Goal: Information Seeking & Learning: Find specific fact

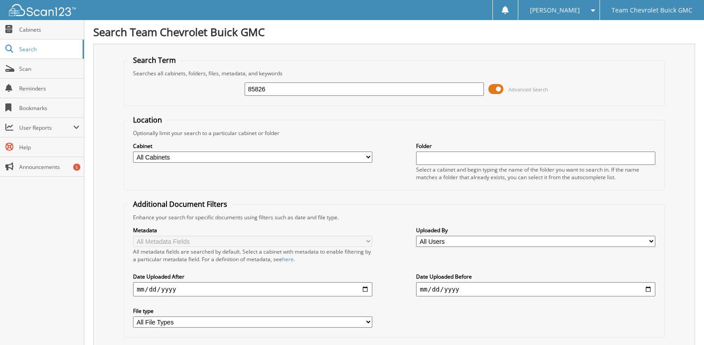
drag, startPoint x: 247, startPoint y: 89, endPoint x: 205, endPoint y: 90, distance: 41.5
click at [205, 90] on div "85826 Advanced Search" at bounding box center [393, 89] width 530 height 24
type input "76950"
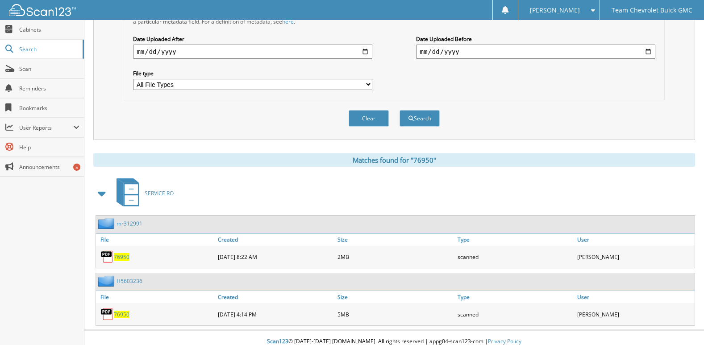
scroll to position [246, 0]
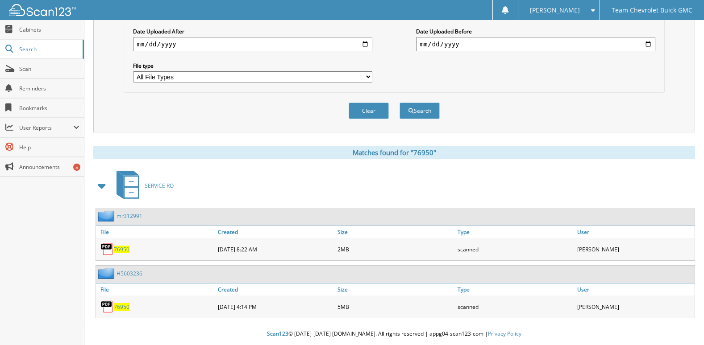
click at [128, 250] on span "76950" at bounding box center [122, 250] width 16 height 8
click at [123, 309] on span "76950" at bounding box center [122, 307] width 16 height 8
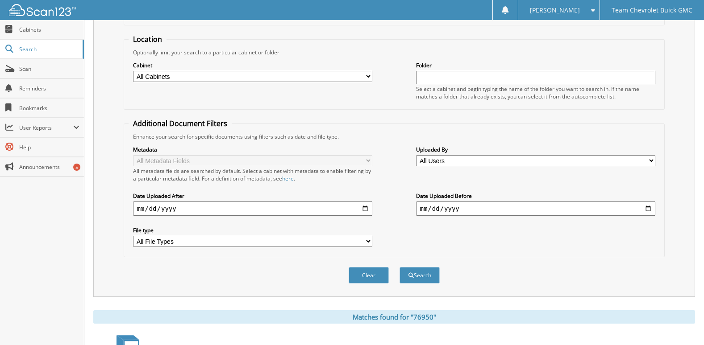
scroll to position [0, 0]
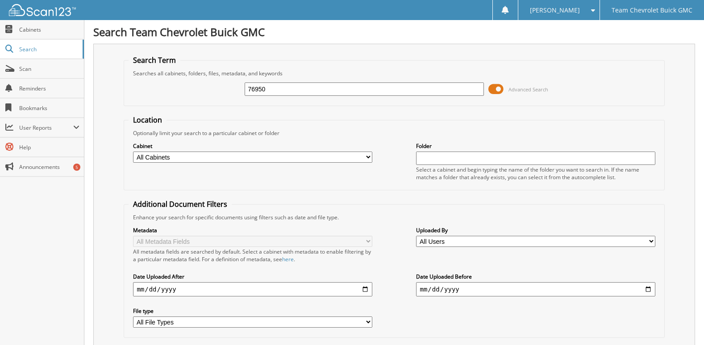
drag, startPoint x: 272, startPoint y: 88, endPoint x: 126, endPoint y: 72, distance: 147.2
click at [173, 91] on div "76950 Advanced Search" at bounding box center [393, 89] width 530 height 24
type input "75950"
drag, startPoint x: 276, startPoint y: 91, endPoint x: 178, endPoint y: 91, distance: 98.1
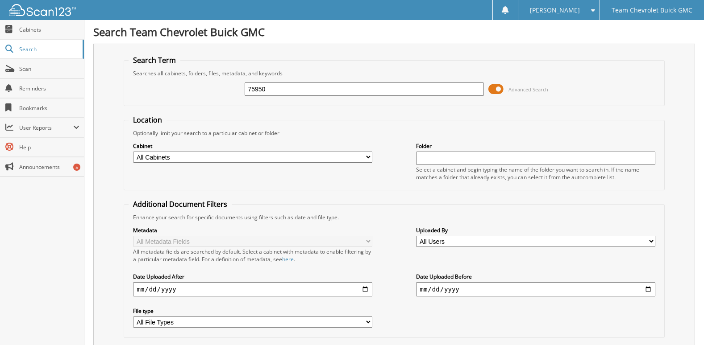
click at [178, 91] on div "75950 Advanced Search" at bounding box center [393, 89] width 530 height 24
type input "76950"
drag, startPoint x: 269, startPoint y: 87, endPoint x: 195, endPoint y: 93, distance: 74.4
click at [195, 93] on div "76950 Advanced Search" at bounding box center [393, 89] width 530 height 24
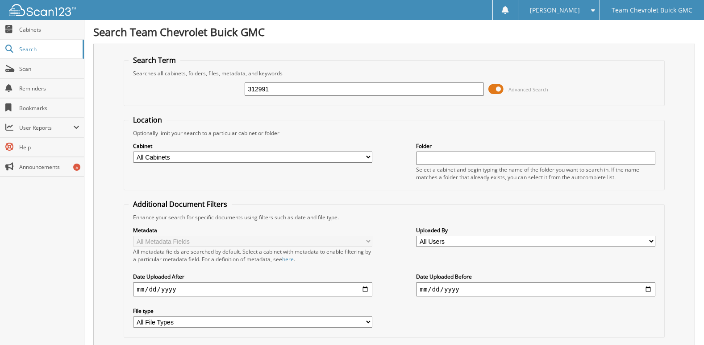
type input "312991"
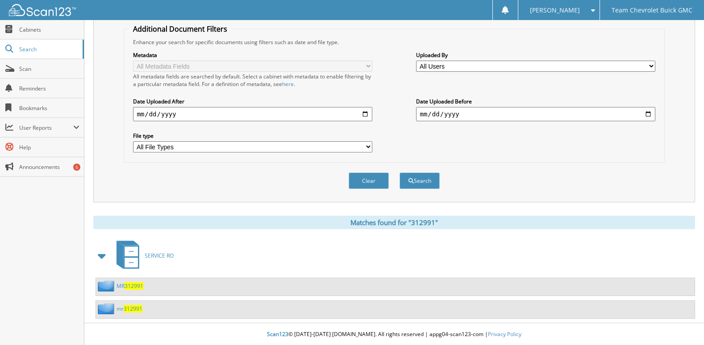
scroll to position [176, 0]
click at [128, 287] on span "312991" at bounding box center [133, 286] width 19 height 8
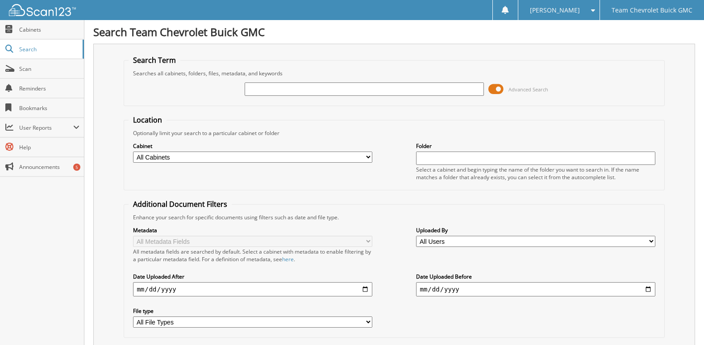
click at [319, 86] on input "text" at bounding box center [363, 89] width 239 height 13
type input "603236"
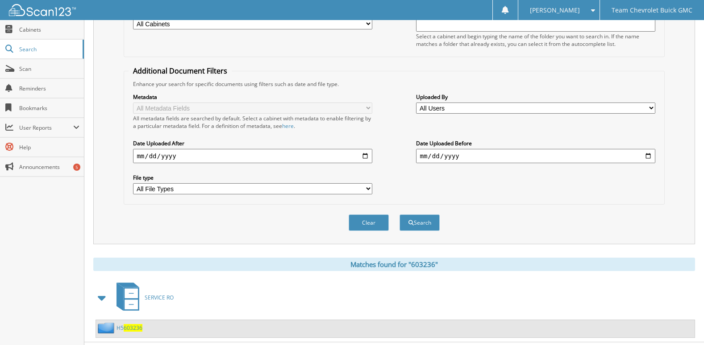
scroll to position [153, 0]
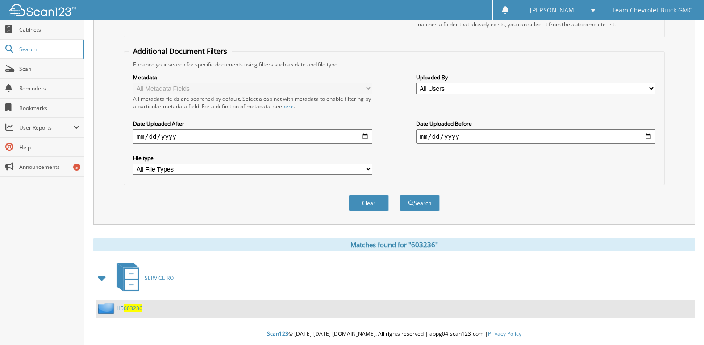
click at [130, 311] on span "603236" at bounding box center [133, 309] width 19 height 8
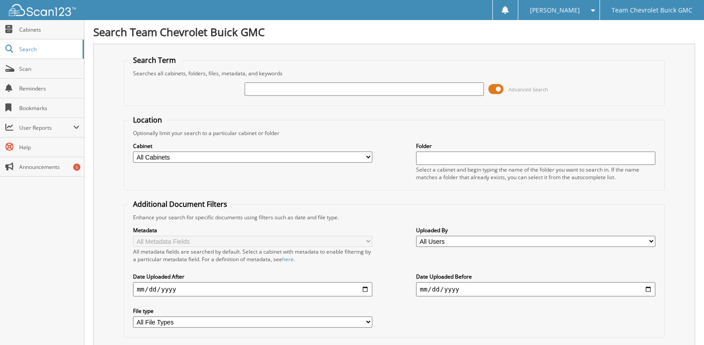
click at [249, 84] on input "text" at bounding box center [363, 89] width 239 height 13
type input "603236"
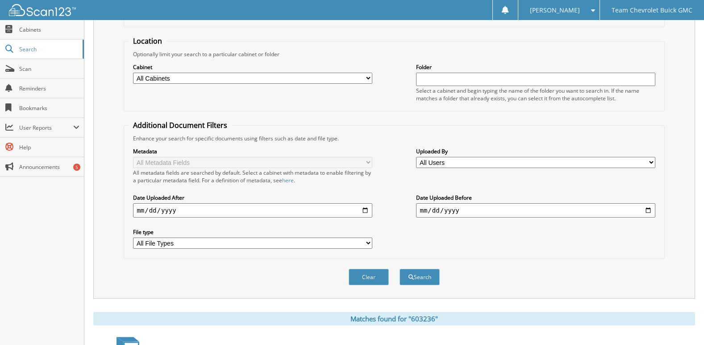
scroll to position [153, 0]
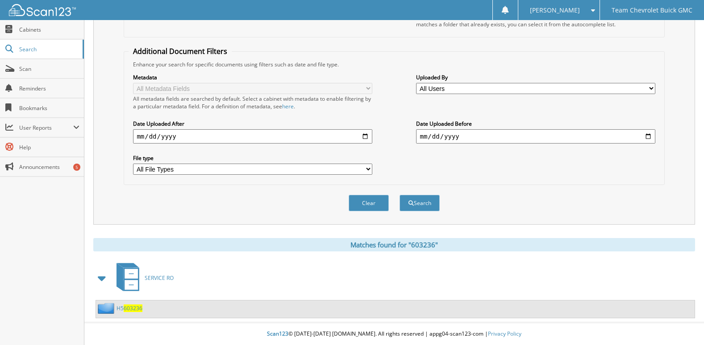
click at [130, 305] on span "603236" at bounding box center [133, 309] width 19 height 8
